Goal: Task Accomplishment & Management: Manage account settings

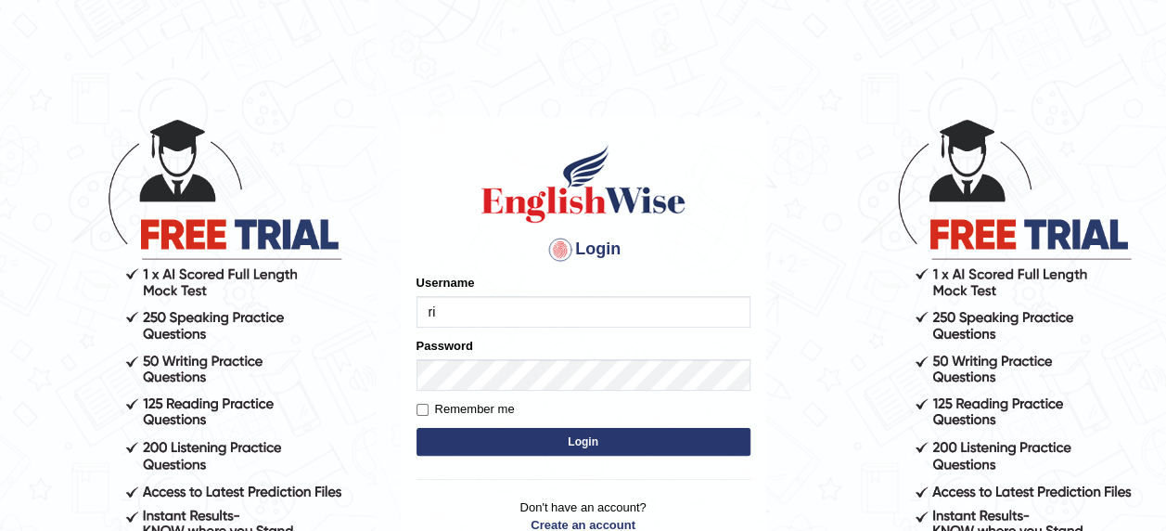
click at [416, 428] on button "Login" at bounding box center [583, 442] width 334 height 28
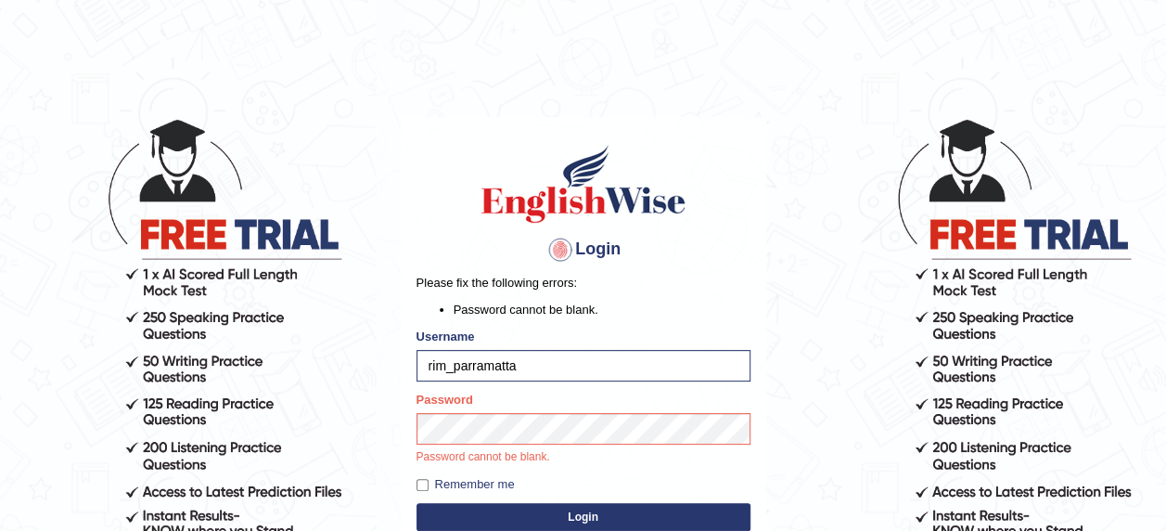
type input "rim_parramatta"
click at [416, 503] on button "Login" at bounding box center [583, 517] width 334 height 28
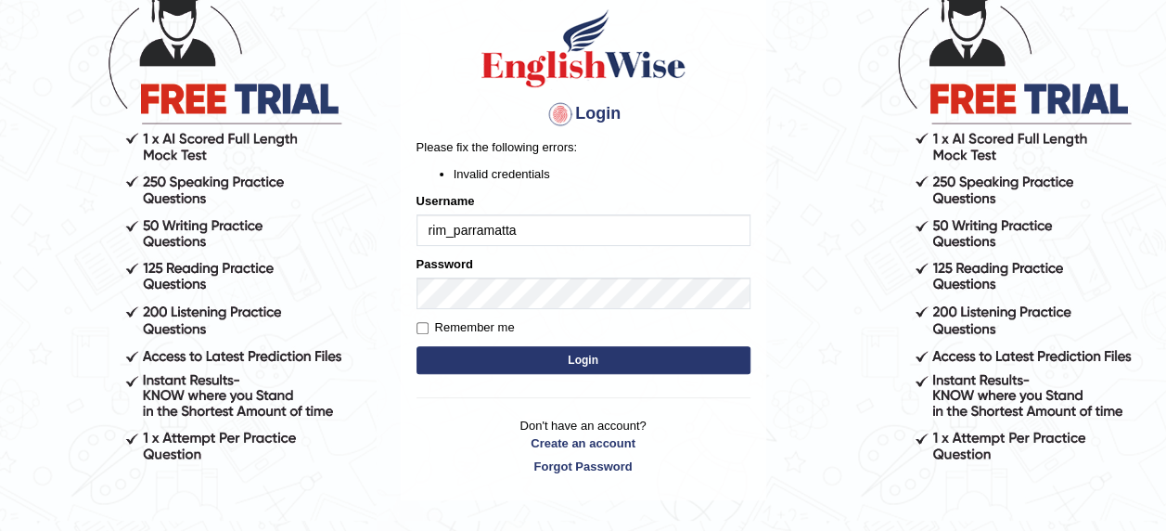
scroll to position [111, 0]
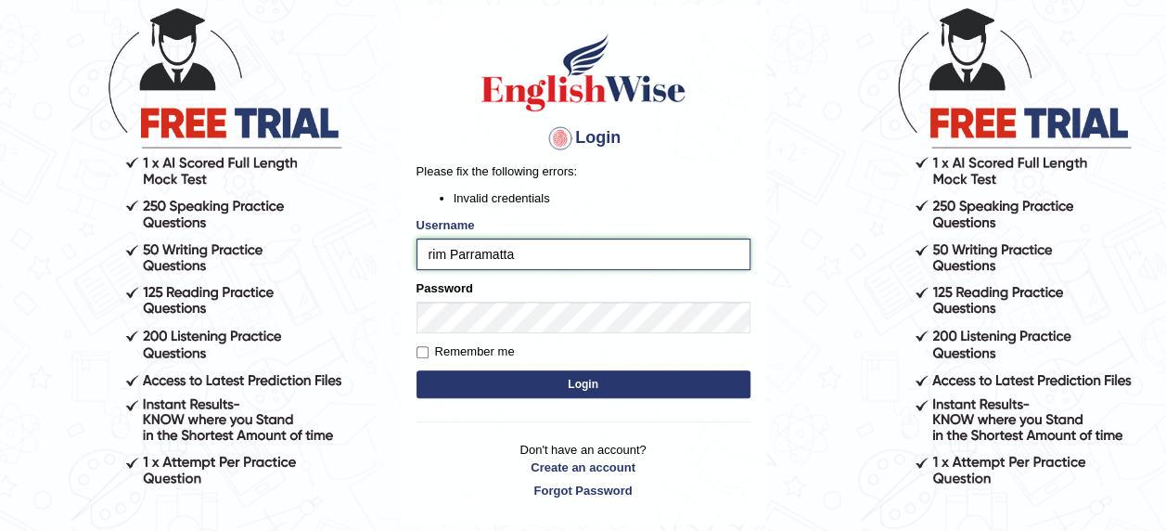
click at [449, 258] on input "rim Parramatta" at bounding box center [583, 254] width 334 height 32
click at [519, 258] on input "rim Parramatta" at bounding box center [583, 254] width 334 height 32
type input "r"
type input "rim_parramatta"
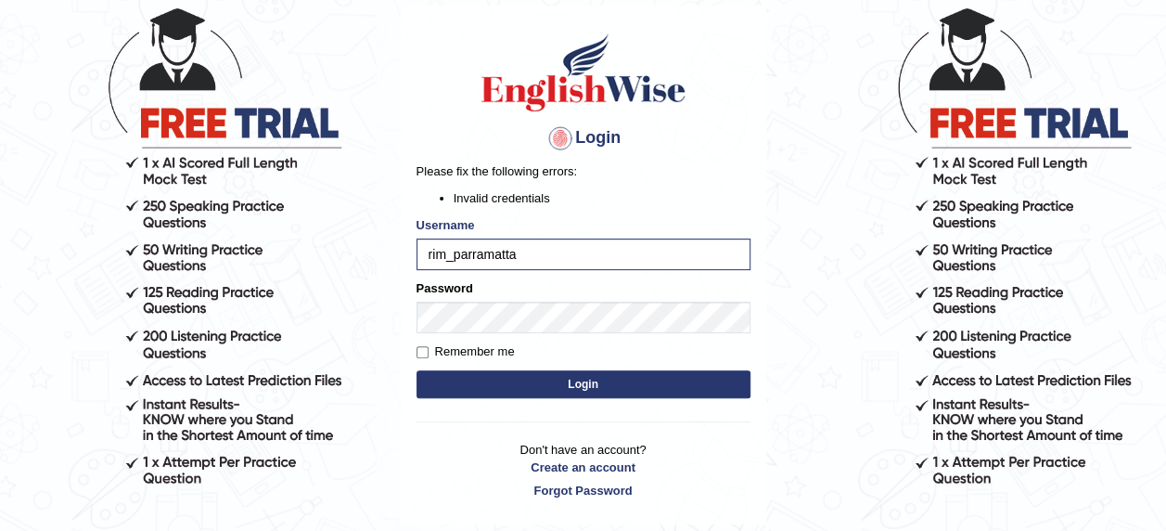
click at [500, 383] on button "Login" at bounding box center [583, 384] width 334 height 28
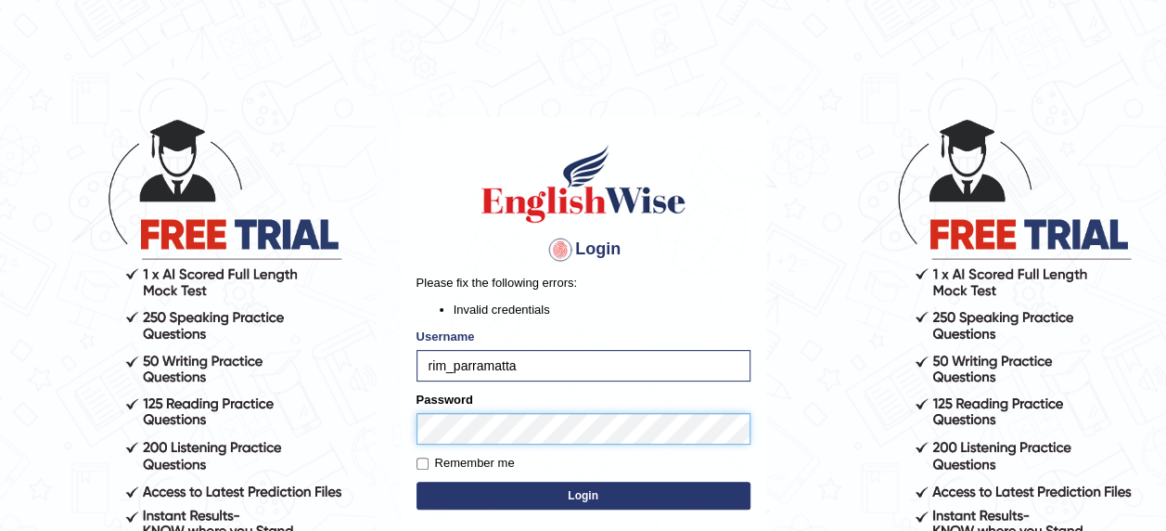
click at [416, 481] on button "Login" at bounding box center [583, 495] width 334 height 28
